Goal: Task Accomplishment & Management: Manage account settings

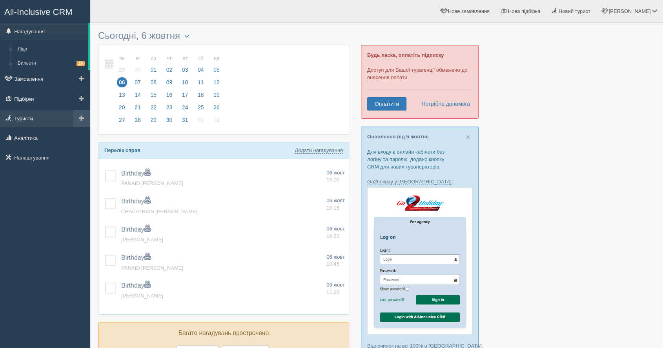
click at [35, 110] on link "Туристи" at bounding box center [45, 118] width 90 height 17
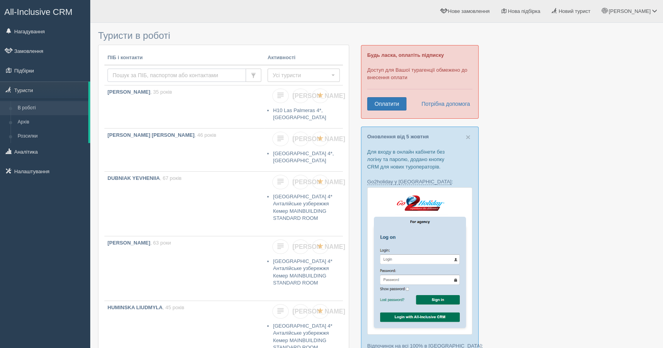
click at [145, 73] on input "text" at bounding box center [176, 75] width 138 height 13
paste input "SOROKA"
type input "SOROKA"
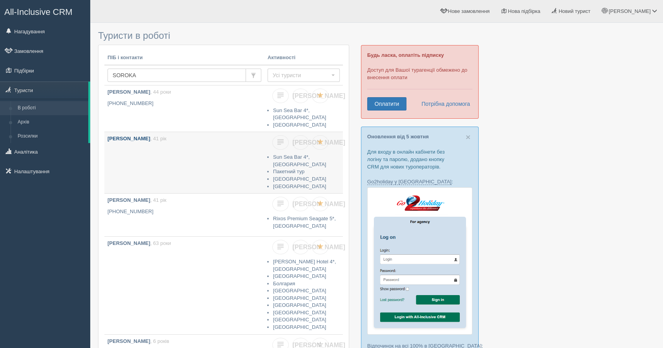
click at [215, 154] on link "SOROKA OLENA , 41 рік" at bounding box center [184, 160] width 160 height 57
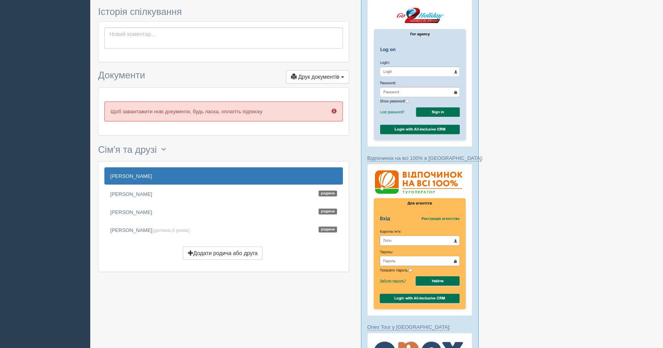
scroll to position [174, 0]
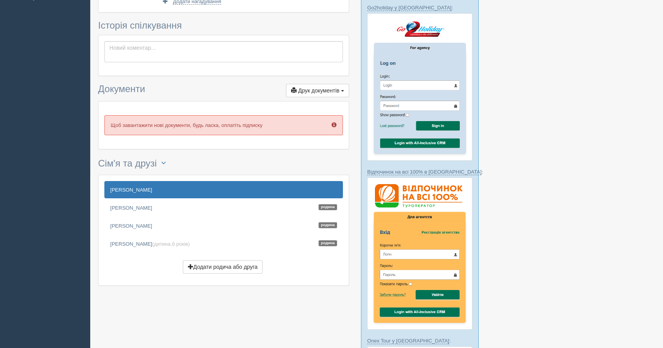
click at [260, 184] on link "[PERSON_NAME]" at bounding box center [223, 189] width 238 height 17
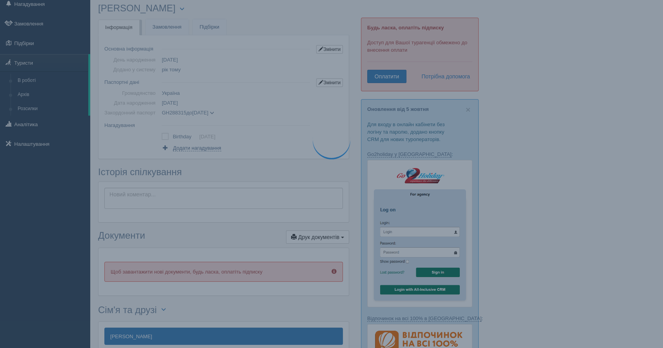
scroll to position [0, 0]
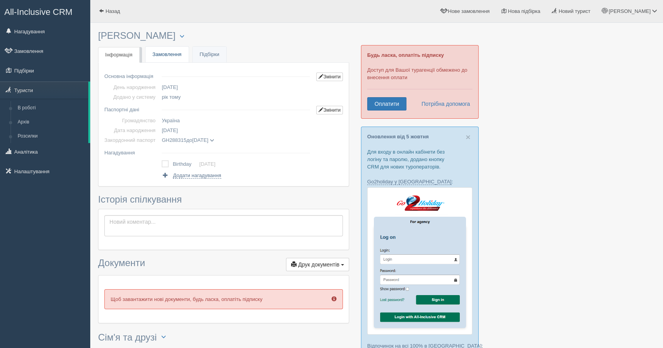
click at [173, 56] on link "Замовлення" at bounding box center [166, 55] width 43 height 16
click at [45, 87] on link "Туристи" at bounding box center [44, 90] width 88 height 17
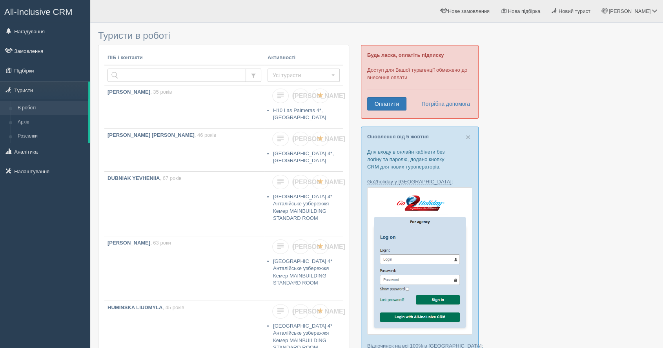
click at [166, 67] on td at bounding box center [184, 75] width 160 height 20
click at [161, 74] on input "text" at bounding box center [176, 75] width 138 height 13
type input "Davydova"
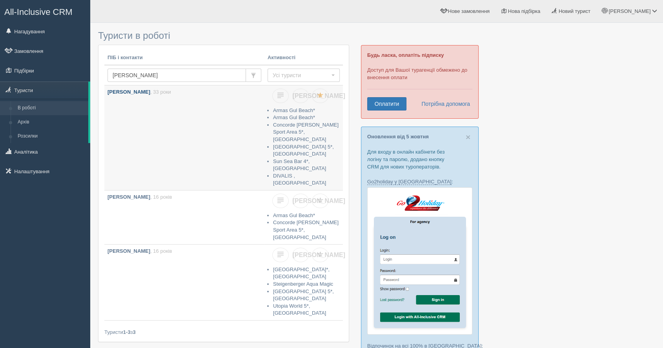
click at [178, 129] on link "DAVYDOVA HANNA , 33 роки" at bounding box center [184, 128] width 160 height 86
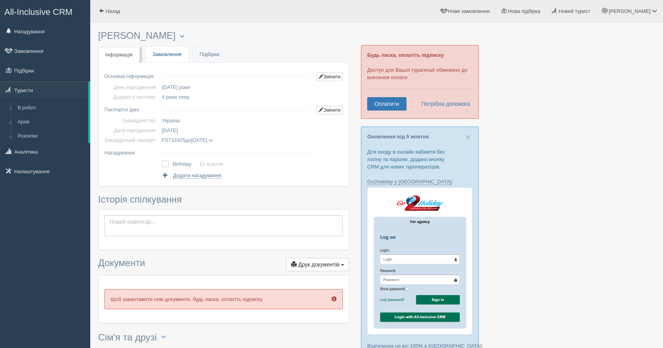
click at [152, 59] on link "Замовлення" at bounding box center [166, 55] width 43 height 16
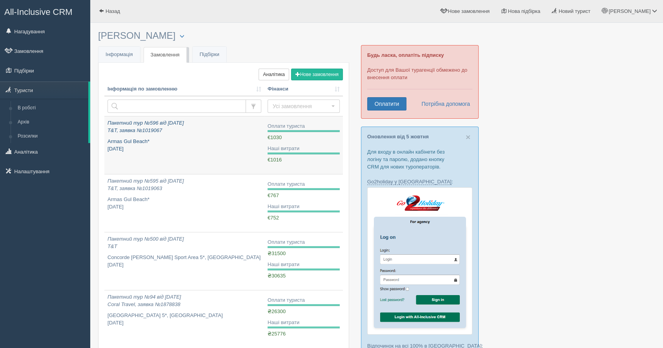
click at [171, 155] on link "Пакетний тур №596 від 25.09.2025 T&T, заявка №1019067 Armas Gul Beach* жовтень …" at bounding box center [184, 145] width 160 height 58
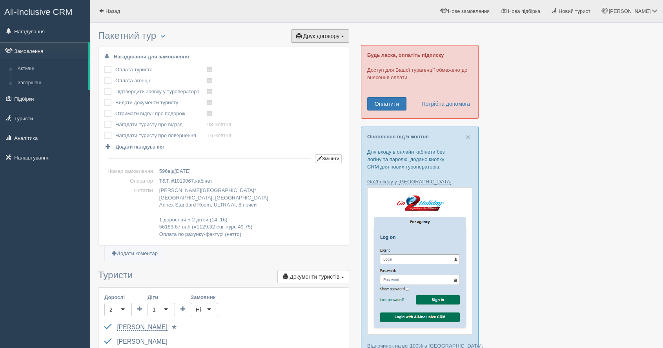
click at [333, 33] on span "Друк договору" at bounding box center [321, 36] width 36 height 6
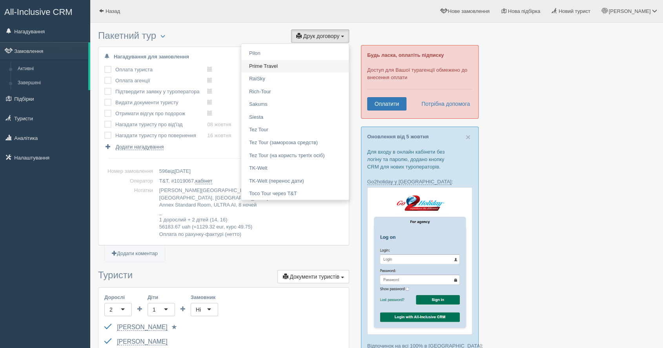
scroll to position [653, 0]
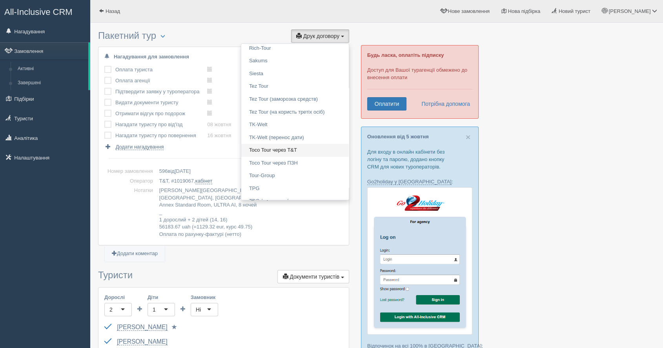
click at [271, 151] on link "Toco Tour через T&T" at bounding box center [294, 150] width 107 height 13
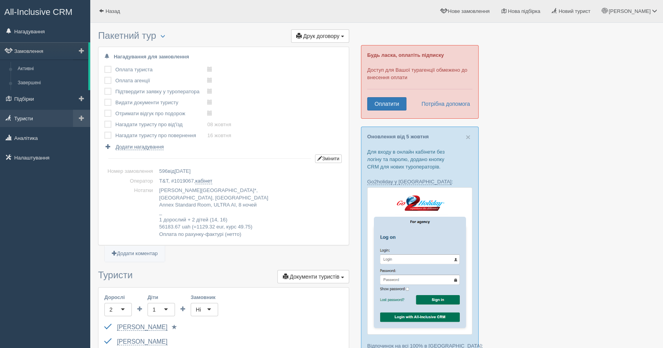
click at [49, 114] on link "Туристи" at bounding box center [45, 118] width 90 height 17
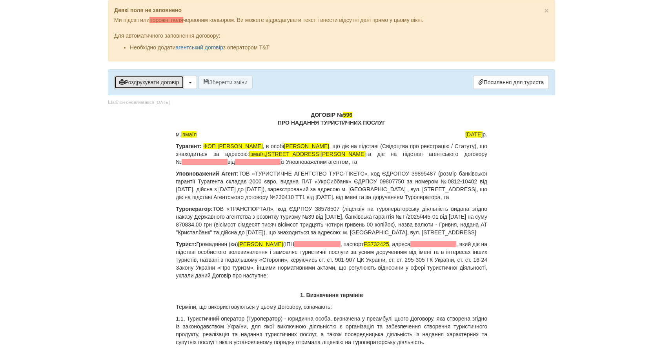
click at [171, 80] on button "Роздрукувати договір" at bounding box center [149, 82] width 70 height 13
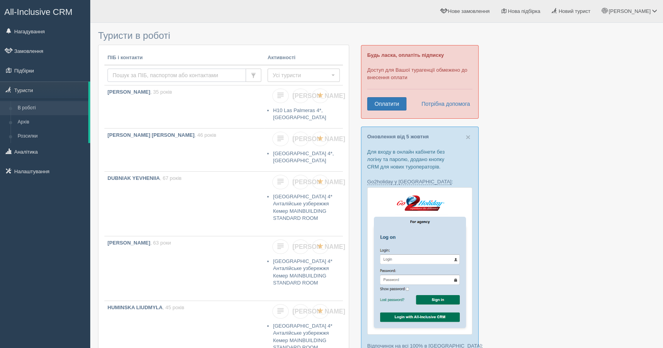
click at [155, 71] on input "text" at bounding box center [176, 75] width 138 height 13
type input "р"
type input "horai"
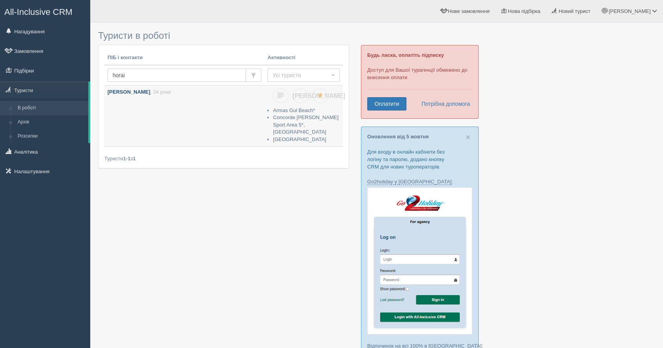
click at [162, 129] on link "[PERSON_NAME] , 34 роки" at bounding box center [184, 113] width 160 height 57
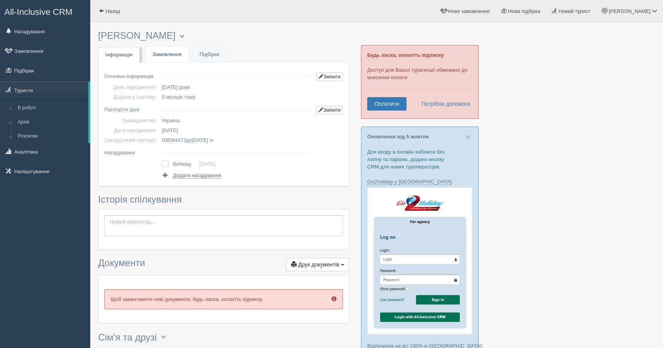
click at [159, 52] on link "Замовлення" at bounding box center [166, 55] width 43 height 16
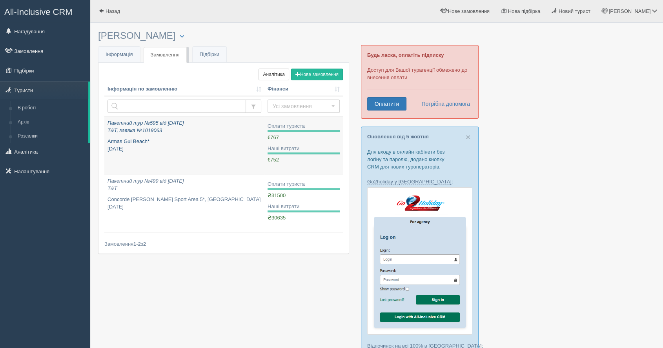
click at [206, 147] on p "Armas Gul Beach* [DATE]" at bounding box center [184, 145] width 154 height 15
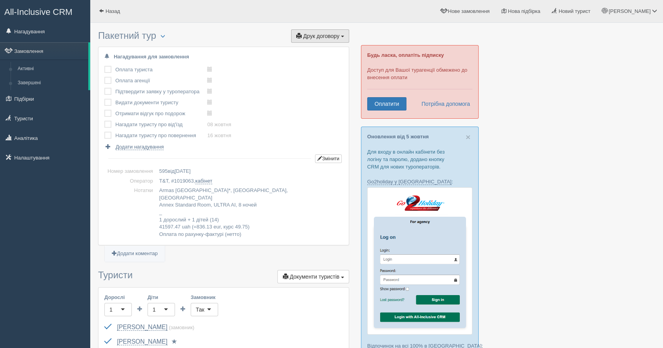
click at [324, 35] on span "Друк договору" at bounding box center [321, 36] width 36 height 6
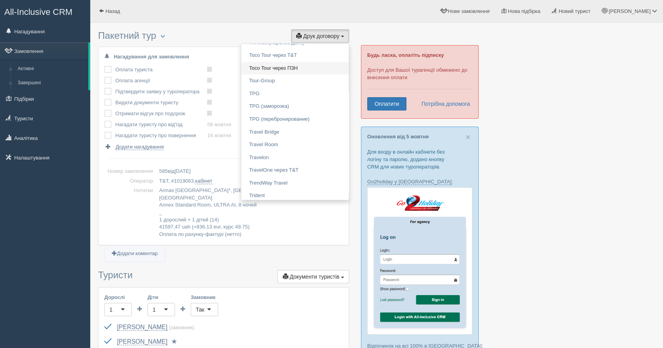
scroll to position [784, 0]
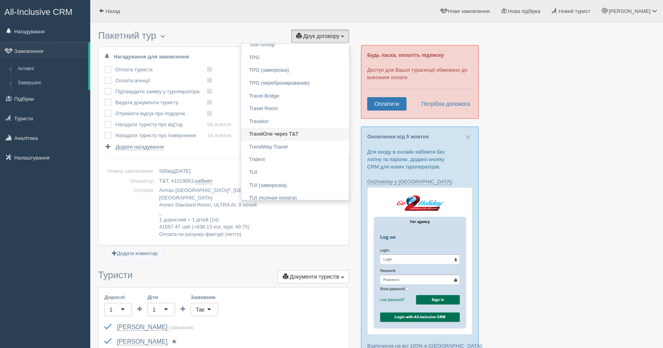
click at [292, 133] on link "TravelOne через T&T" at bounding box center [294, 134] width 107 height 13
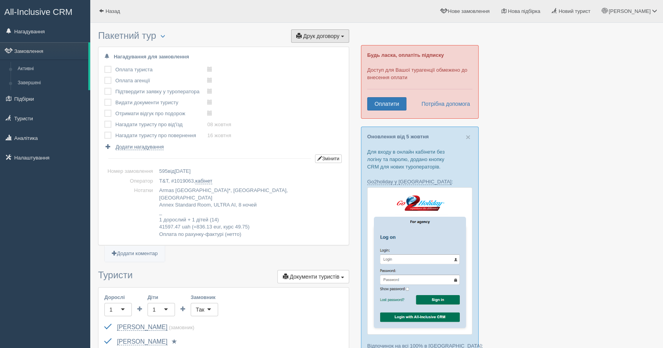
click at [336, 38] on span "Друк договору" at bounding box center [321, 36] width 36 height 6
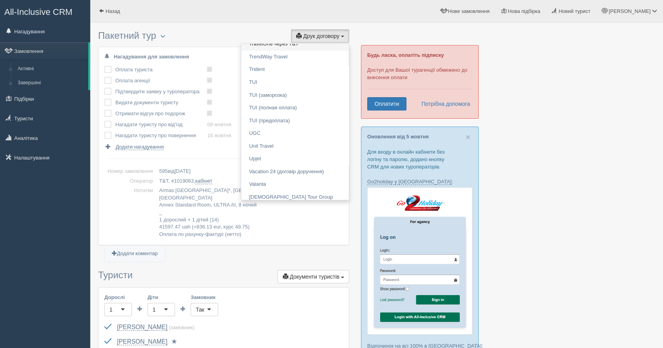
scroll to position [871, 0]
click at [286, 48] on link "TravelOne через T&T" at bounding box center [294, 47] width 107 height 13
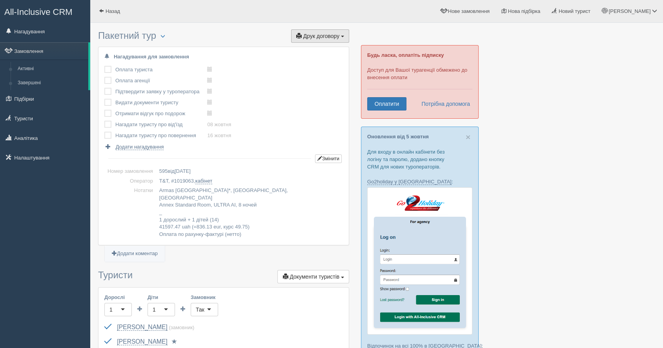
click at [339, 33] on button "Друк договору Друк" at bounding box center [320, 35] width 58 height 13
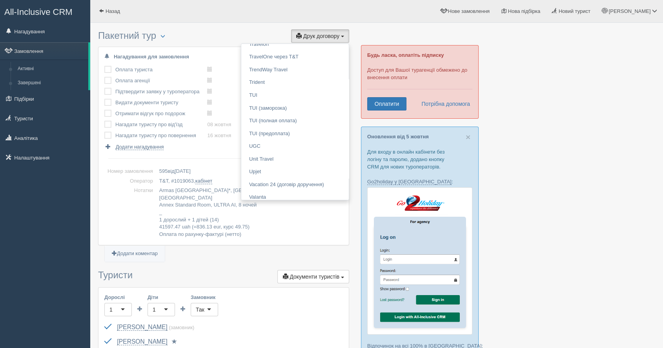
scroll to position [774, 0]
click at [285, 131] on link "Travelon" at bounding box center [294, 131] width 107 height 13
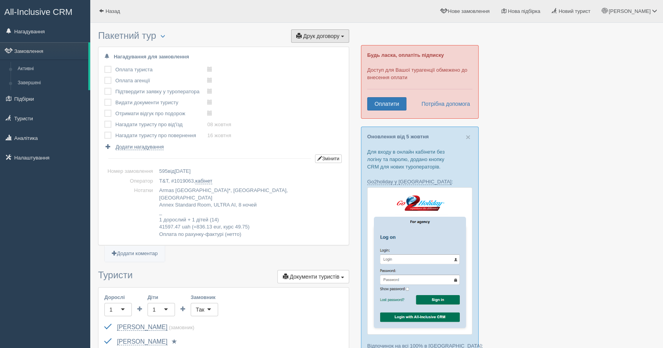
click at [315, 38] on span "Друк договору" at bounding box center [321, 36] width 36 height 6
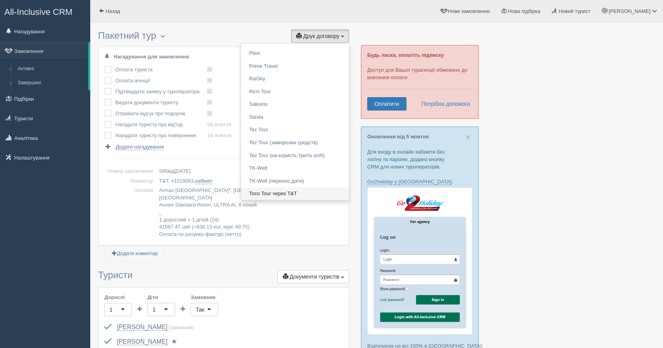
scroll to position [653, 0]
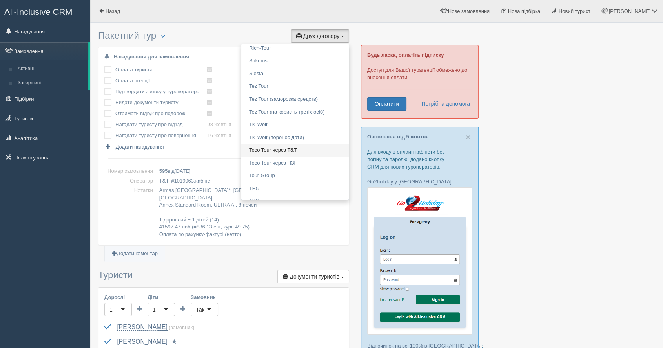
click at [296, 153] on link "Toco Tour через T&T" at bounding box center [294, 150] width 107 height 13
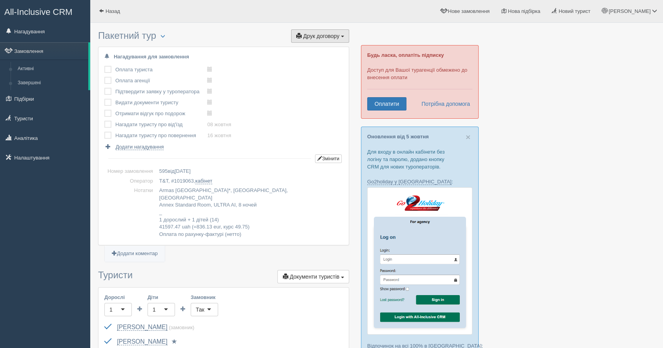
click at [336, 37] on span "Друк договору" at bounding box center [321, 36] width 36 height 6
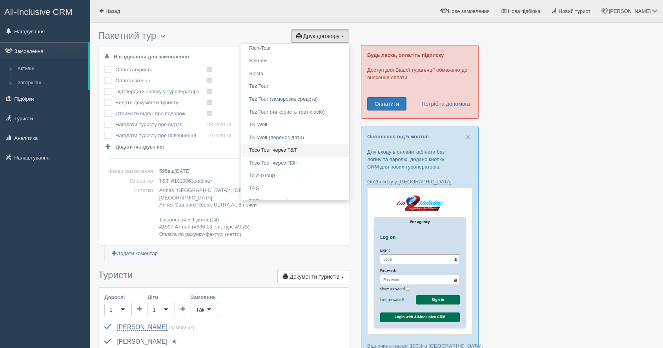
click at [294, 150] on link "Toco Tour через T&T" at bounding box center [294, 150] width 107 height 13
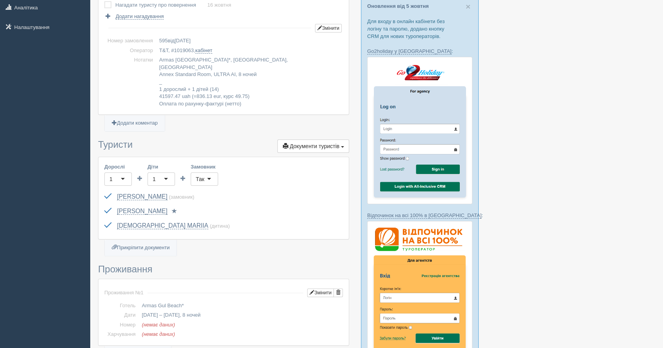
scroll to position [0, 0]
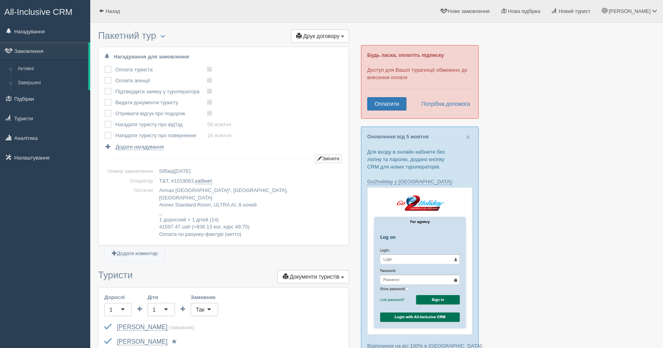
click at [315, 33] on span "Друк договору" at bounding box center [321, 36] width 36 height 6
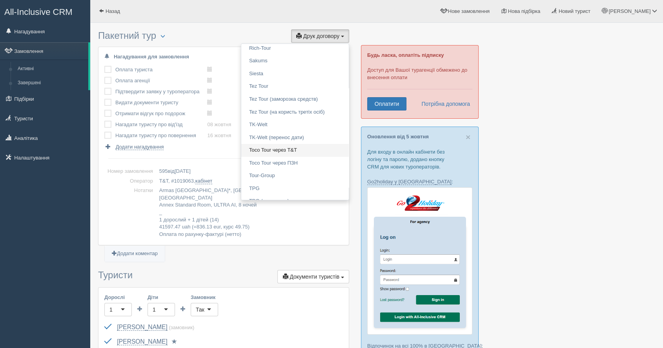
click at [297, 150] on link "Toco Tour через T&T" at bounding box center [294, 150] width 107 height 13
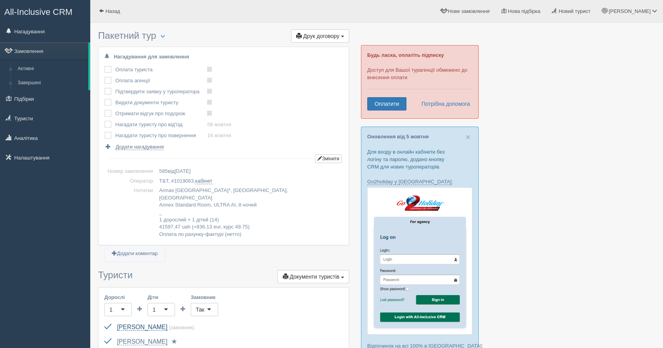
drag, startPoint x: 123, startPoint y: 316, endPoint x: 152, endPoint y: 317, distance: 29.4
click at [152, 320] on div "DAVYDOVA HANNA (замовник) Обрати іншого..." at bounding box center [223, 327] width 238 height 15
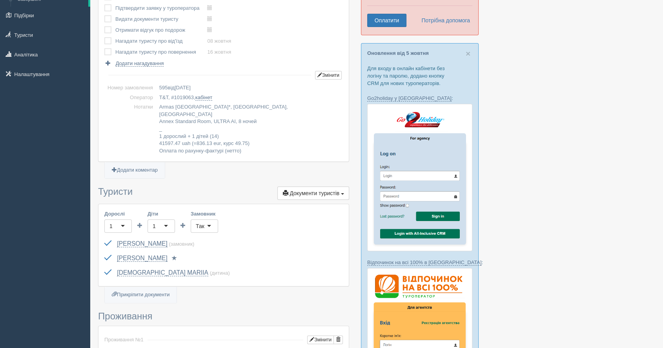
scroll to position [87, 0]
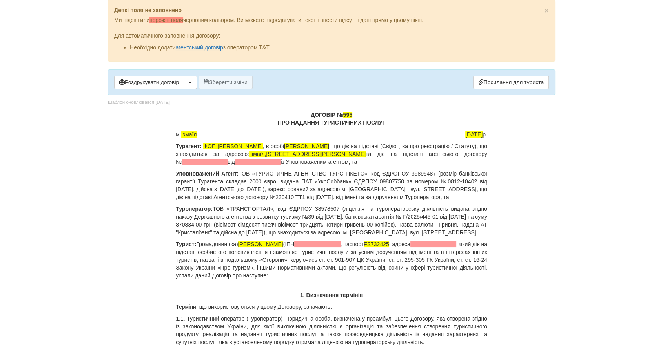
drag, startPoint x: 210, startPoint y: 205, endPoint x: 174, endPoint y: 141, distance: 73.2
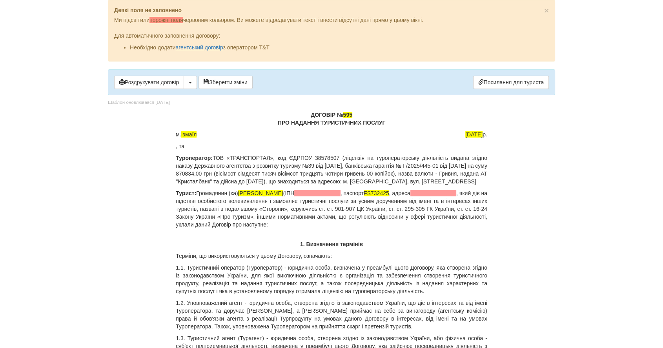
drag, startPoint x: 616, startPoint y: 121, endPoint x: 613, endPoint y: 117, distance: 4.5
click at [616, 121] on body "× Деякі поля не заповнено Ми підсвітили порожні поля червоним кольором. Ви може…" at bounding box center [331, 174] width 663 height 348
click at [176, 144] on p ", та" at bounding box center [331, 146] width 311 height 8
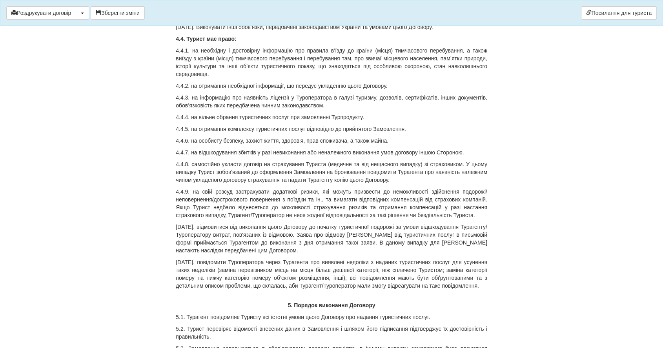
scroll to position [2768, 0]
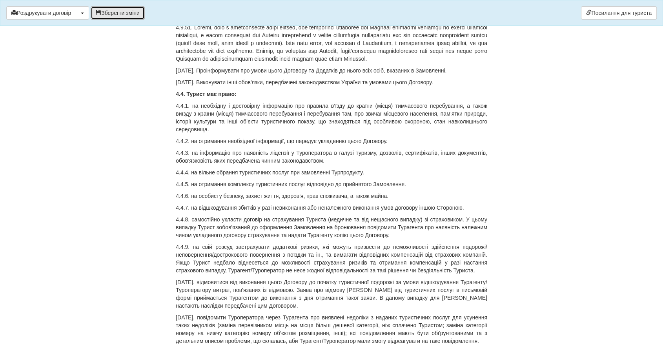
click at [122, 18] on button "Зберегти зміни" at bounding box center [118, 12] width 54 height 13
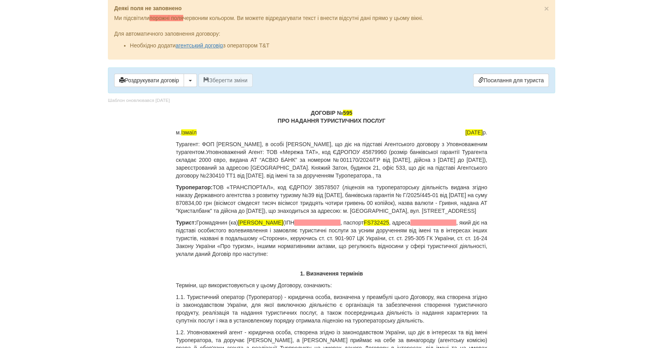
scroll to position [0, 0]
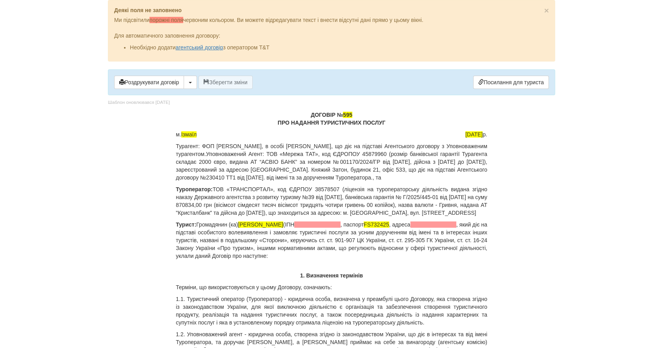
click at [438, 144] on p "Турагент: ФОП Резник Н.О., в особі Резник Н.О., що діє на підставі Агентського …" at bounding box center [331, 161] width 311 height 39
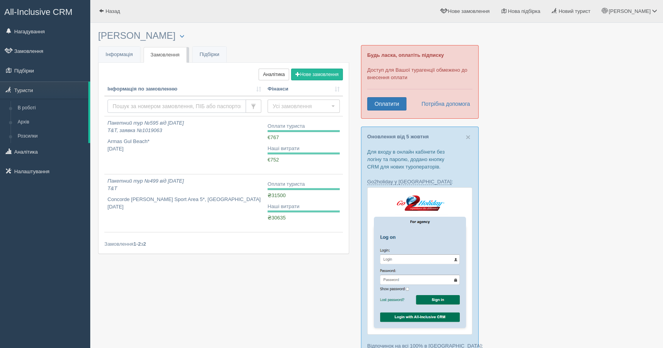
click at [213, 108] on input "text" at bounding box center [176, 106] width 138 height 13
type input "В"
type input "Davyd"
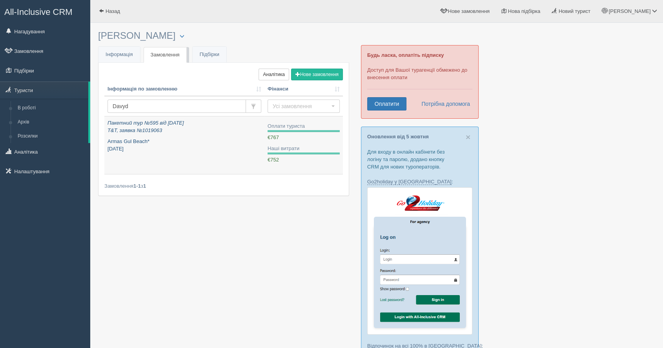
click at [229, 143] on p "Armas Gul Beach* жовтень 2025" at bounding box center [184, 145] width 154 height 15
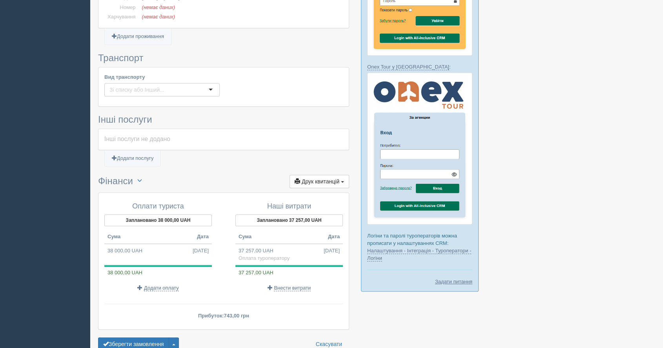
scroll to position [481, 0]
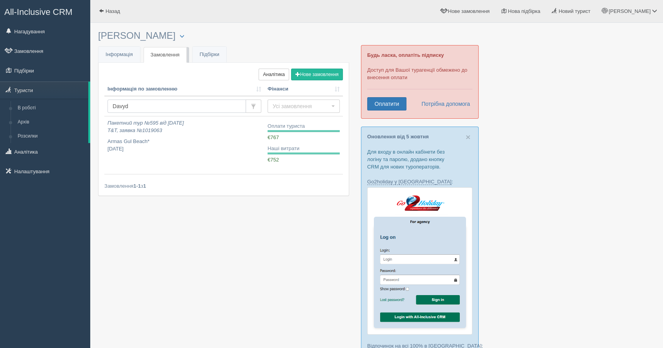
click at [163, 102] on input "Davyd" at bounding box center [176, 106] width 138 height 13
type input "D"
type input "596"
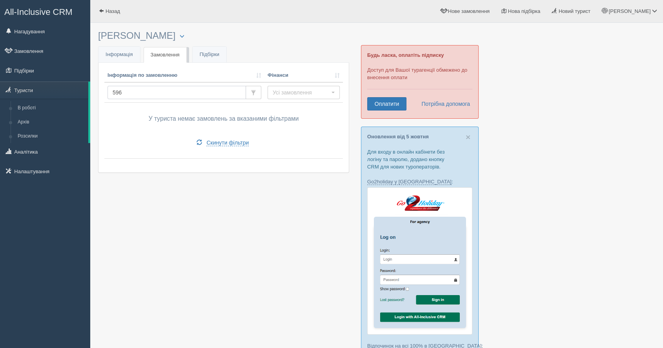
click at [153, 94] on input "596" at bounding box center [176, 92] width 138 height 13
click at [62, 93] on link "Туристи" at bounding box center [44, 90] width 88 height 17
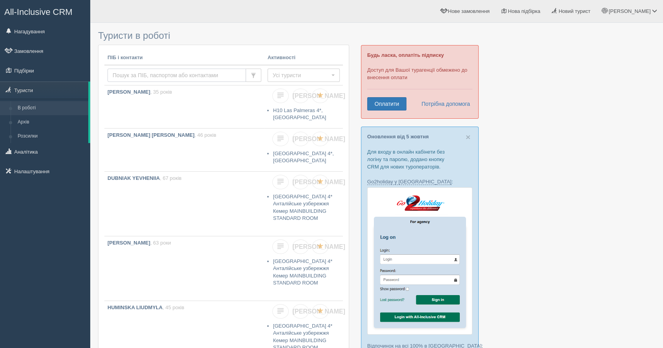
click at [147, 69] on input "text" at bounding box center [176, 75] width 138 height 13
type input "1019067"
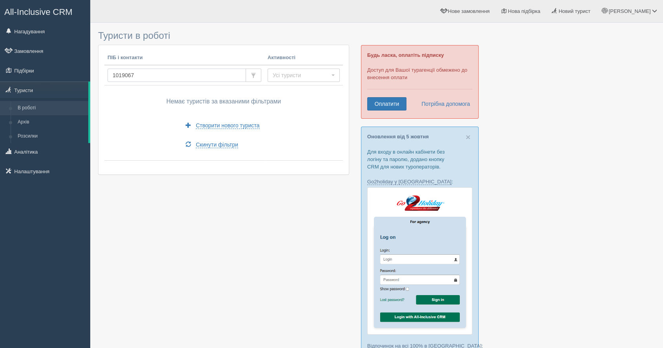
click at [166, 71] on input "1019067" at bounding box center [176, 75] width 138 height 13
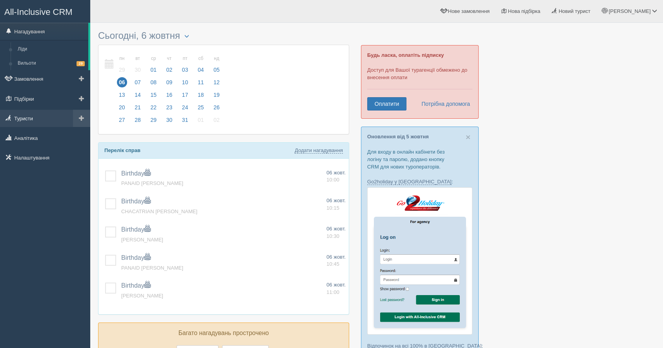
click at [40, 118] on link "Туристи" at bounding box center [45, 118] width 90 height 17
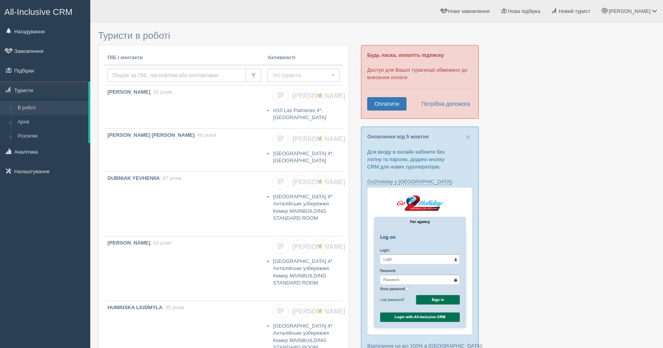
click at [180, 70] on input "text" at bounding box center [176, 75] width 138 height 13
paste input "[PERSON_NAME]"
type input "[PERSON_NAME]"
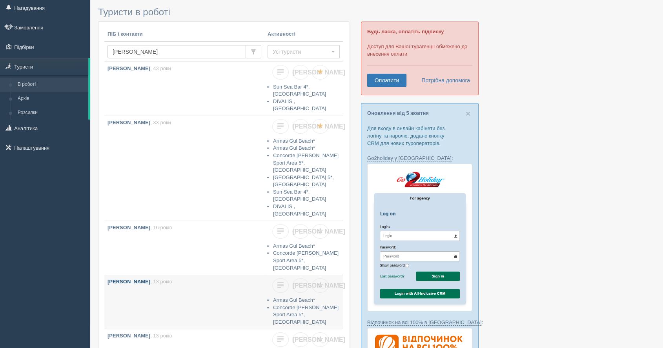
scroll to position [44, 0]
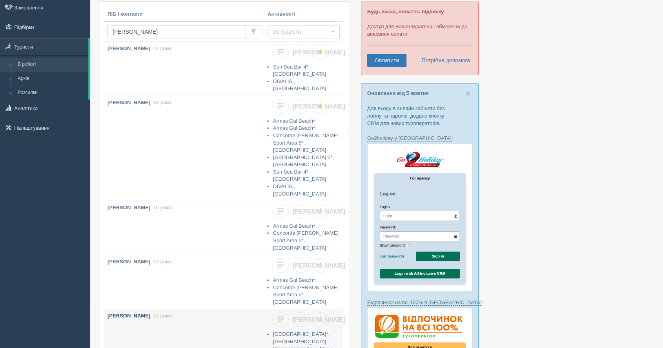
click at [157, 309] on link "DAVYDOV DAVYD , 13 років" at bounding box center [184, 341] width 160 height 64
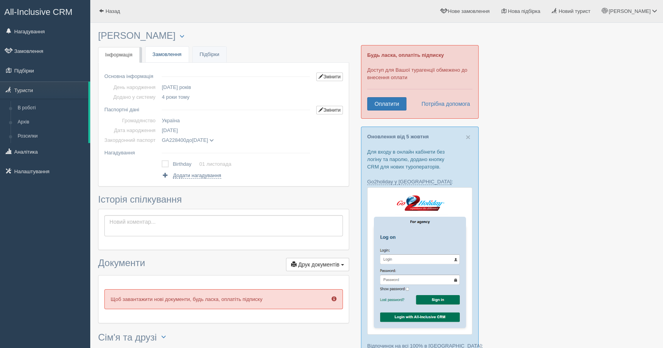
click at [163, 57] on link "Замовлення" at bounding box center [166, 55] width 43 height 16
